Goal: Transaction & Acquisition: Purchase product/service

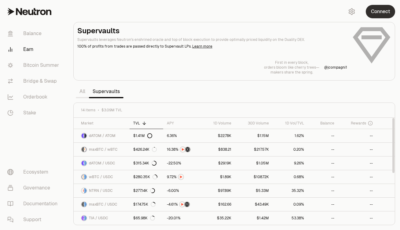
click at [372, 14] on button "Connect" at bounding box center [379, 11] width 29 height 13
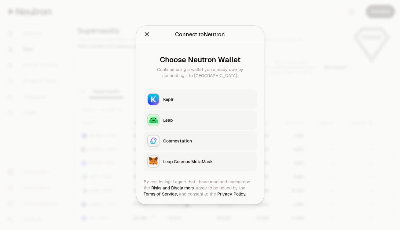
click at [161, 102] on button "Keplr" at bounding box center [199, 100] width 113 height 20
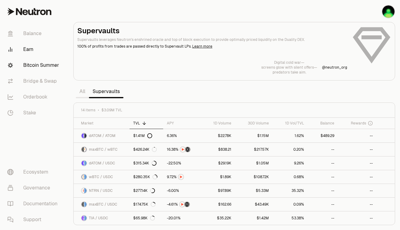
click at [35, 63] on link "Bitcoin Summer" at bounding box center [33, 65] width 63 height 16
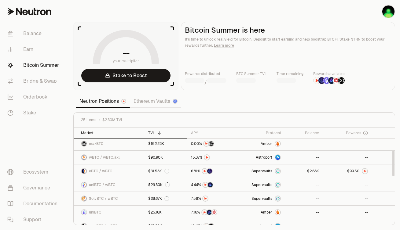
scroll to position [85, 0]
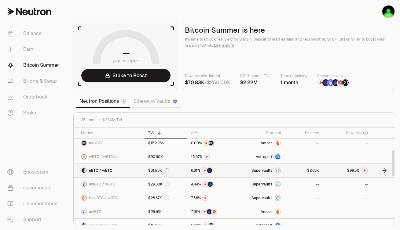
click at [366, 169] on div at bounding box center [364, 171] width 6 height 6
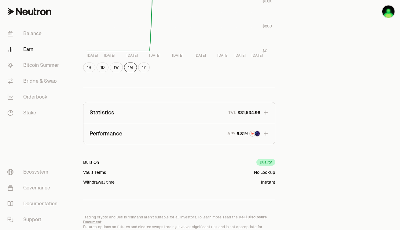
scroll to position [308, 0]
click at [265, 132] on icon "button" at bounding box center [265, 133] width 4 height 4
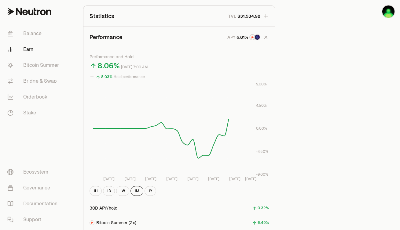
scroll to position [411, 0]
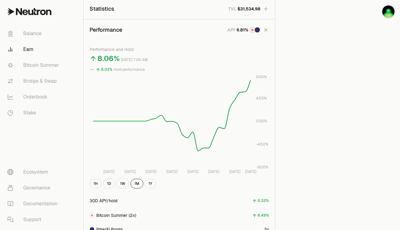
click at [266, 27] on icon "button" at bounding box center [265, 30] width 9 height 9
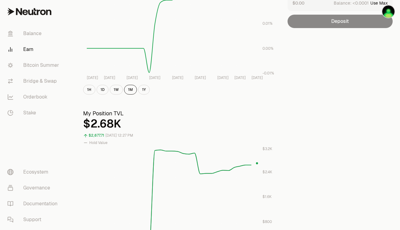
scroll to position [0, 0]
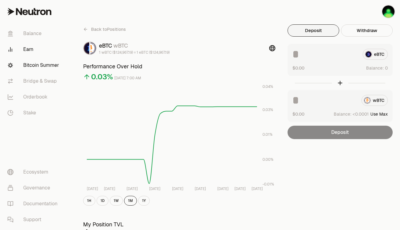
click at [33, 60] on link "Bitcoin Summer" at bounding box center [33, 65] width 63 height 16
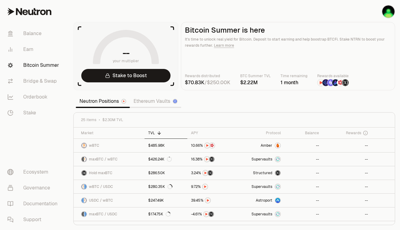
click at [280, 83] on div "Rewards distributed / BTC Summer TVL Time remaining 1 month Rewards available" at bounding box center [288, 79] width 206 height 13
click at [31, 35] on link "Balance" at bounding box center [33, 34] width 63 height 16
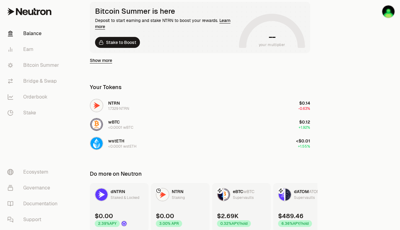
scroll to position [143, 0]
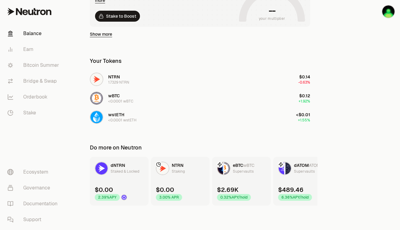
click at [305, 189] on div "$489.46 6.36% APY/hold" at bounding box center [295, 193] width 34 height 15
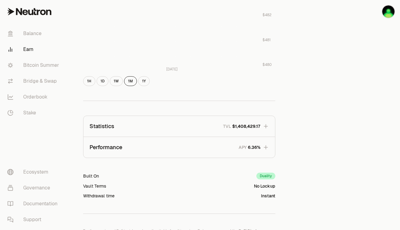
scroll to position [335, 0]
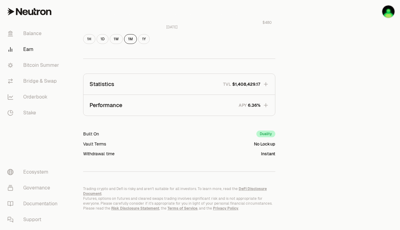
click at [262, 109] on button "Performance APY" at bounding box center [178, 105] width 191 height 21
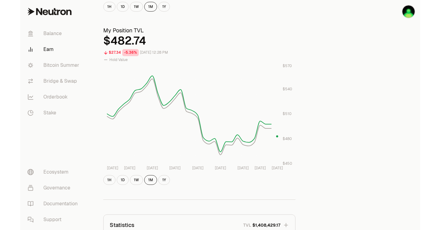
scroll to position [0, 0]
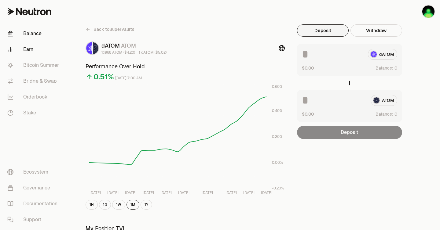
click at [39, 31] on link "Balance" at bounding box center [33, 34] width 63 height 16
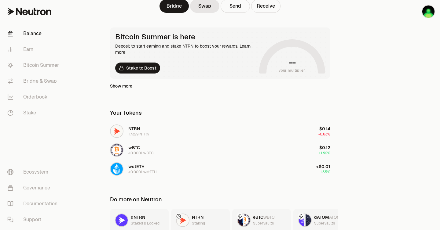
scroll to position [143, 0]
